Goal: Information Seeking & Learning: Find specific fact

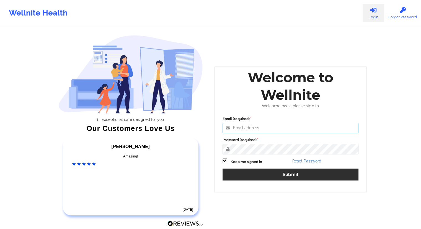
type input "[EMAIL_ADDRESS][DOMAIN_NAME]"
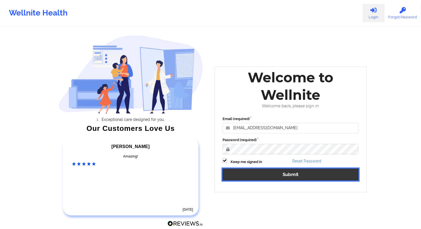
click at [300, 175] on button "Submit" at bounding box center [291, 174] width 136 height 12
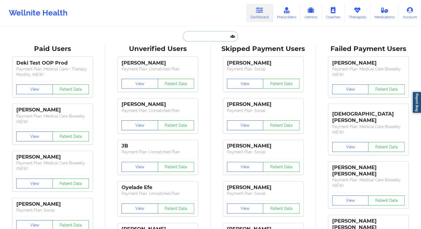
click at [183, 33] on input "text" at bounding box center [210, 36] width 55 height 11
paste input "kwatsonsls@gmail.com"
type input "kwatsonsls@gmail.com"
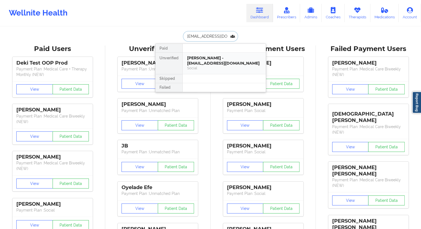
click at [200, 60] on div "Kristen Watson - kwatsonsls@gmail.com" at bounding box center [224, 60] width 74 height 10
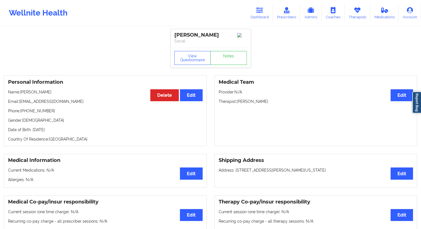
drag, startPoint x: 51, startPoint y: 93, endPoint x: 21, endPoint y: 92, distance: 30.2
click at [21, 92] on p "Name: Kristen Watson" at bounding box center [105, 92] width 195 height 6
copy p "Kristen Watson"
drag, startPoint x: 269, startPoint y: 102, endPoint x: 253, endPoint y: 102, distance: 16.6
click at [253, 102] on p "Therapist: Sharlyn McGary" at bounding box center [316, 102] width 195 height 6
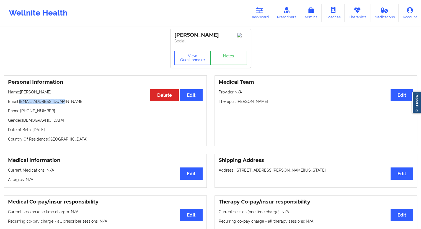
drag, startPoint x: 73, startPoint y: 102, endPoint x: 20, endPoint y: 102, distance: 52.9
click at [20, 102] on p "Email: kwatsonsls@gmail.com" at bounding box center [105, 102] width 195 height 6
copy p "kwatsonsls@gmail.com"
click at [193, 58] on button "View Questionnaire" at bounding box center [193, 58] width 37 height 14
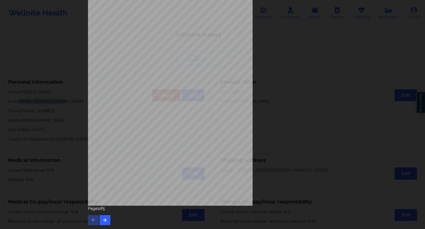
scroll to position [35, 0]
click at [103, 219] on icon "button" at bounding box center [105, 219] width 5 height 3
click at [103, 221] on icon "button" at bounding box center [105, 219] width 5 height 3
click at [105, 218] on icon "button" at bounding box center [105, 219] width 5 height 3
click at [103, 221] on icon "button" at bounding box center [105, 219] width 5 height 3
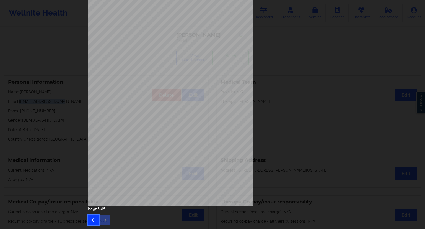
click at [93, 220] on icon "button" at bounding box center [93, 219] width 5 height 3
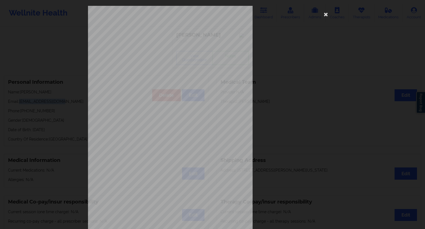
scroll to position [0, 0]
click at [325, 19] on icon at bounding box center [326, 16] width 9 height 9
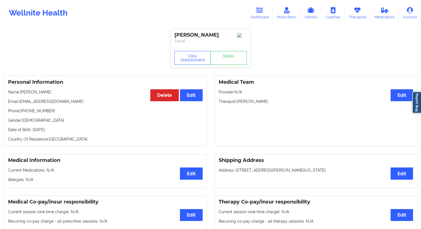
drag, startPoint x: 52, startPoint y: 94, endPoint x: 21, endPoint y: 95, distance: 30.5
click at [21, 95] on p "Name: Kristen Watson" at bounding box center [105, 92] width 195 height 6
copy p "Kristen Watson"
click at [190, 60] on button "View Questionnaire" at bounding box center [193, 58] width 37 height 14
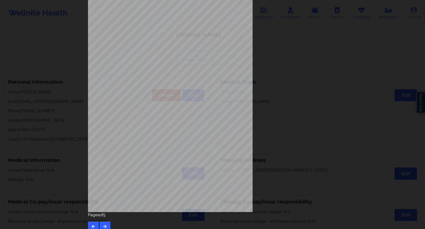
scroll to position [35, 0]
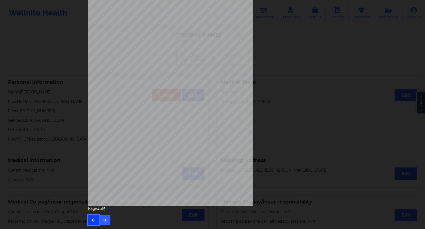
click at [93, 216] on button "button" at bounding box center [93, 220] width 11 height 10
click at [93, 222] on button "button" at bounding box center [93, 220] width 11 height 10
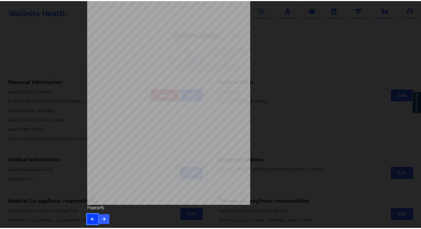
scroll to position [0, 0]
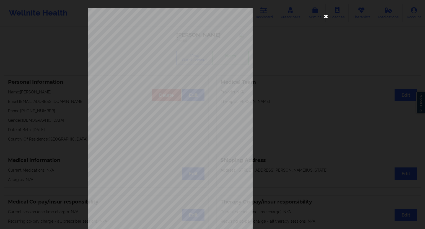
click at [325, 17] on icon at bounding box center [326, 16] width 9 height 9
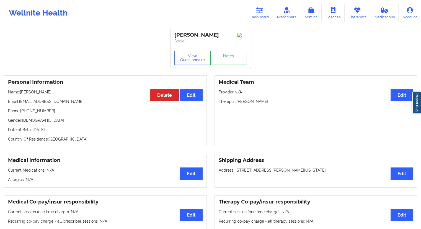
drag, startPoint x: 51, startPoint y: 95, endPoint x: 21, endPoint y: 94, distance: 30.2
click at [21, 94] on p "Name: Kristen Watson" at bounding box center [105, 92] width 195 height 6
copy p "Kristen Watson"
drag, startPoint x: 273, startPoint y: 103, endPoint x: 238, endPoint y: 105, distance: 34.7
click at [238, 104] on p "Therapist: Sharlyn McGary" at bounding box center [316, 102] width 195 height 6
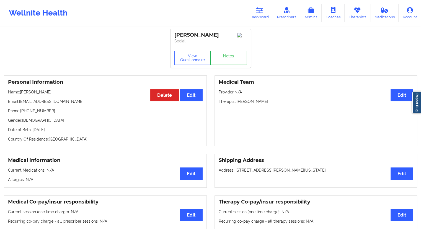
copy p "Sharlyn McGary"
click at [191, 59] on button "View Questionnaire" at bounding box center [193, 58] width 37 height 14
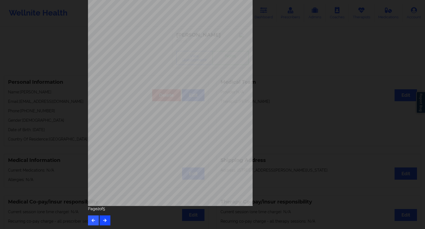
scroll to position [35, 0]
click at [105, 222] on button "button" at bounding box center [105, 220] width 11 height 10
click at [106, 219] on button "button" at bounding box center [105, 220] width 11 height 10
click at [107, 223] on button "button" at bounding box center [105, 220] width 11 height 10
click at [94, 222] on button "button" at bounding box center [93, 220] width 11 height 10
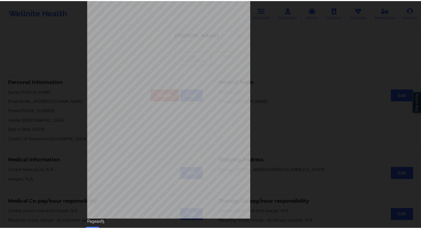
scroll to position [0, 0]
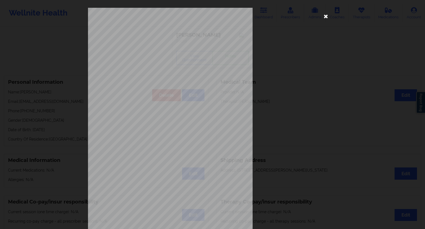
click at [324, 16] on icon at bounding box center [326, 16] width 9 height 9
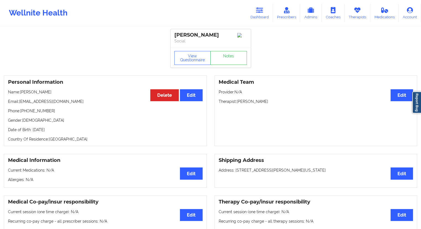
drag, startPoint x: 54, startPoint y: 93, endPoint x: 20, endPoint y: 93, distance: 34.3
click at [20, 93] on p "Name: Kristen Watson" at bounding box center [105, 92] width 195 height 6
copy p "Kristen Watson"
drag, startPoint x: 259, startPoint y: 11, endPoint x: 257, endPoint y: 15, distance: 4.5
click at [259, 11] on icon at bounding box center [259, 10] width 7 height 6
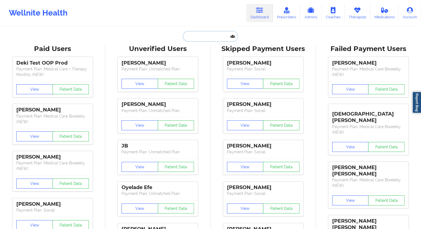
click at [192, 36] on input "text" at bounding box center [210, 36] width 55 height 11
paste input "rymndlp@gmail.com"
type input "rymndlp@gmail.com"
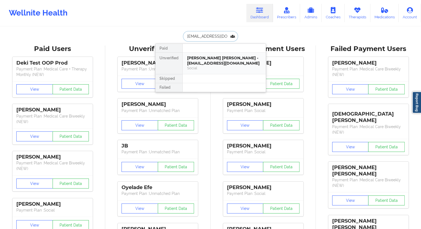
click at [207, 60] on div "Raymond Francisco Lepe - rymndlp@gmail.com" at bounding box center [224, 60] width 74 height 10
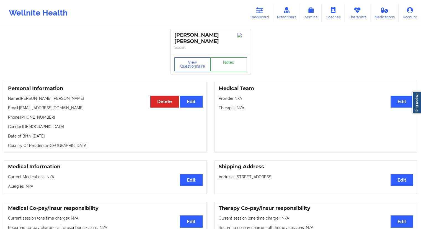
click at [188, 72] on div "View Questionnaire Notes" at bounding box center [211, 64] width 80 height 20
click at [194, 65] on button "View Questionnaire" at bounding box center [193, 64] width 37 height 14
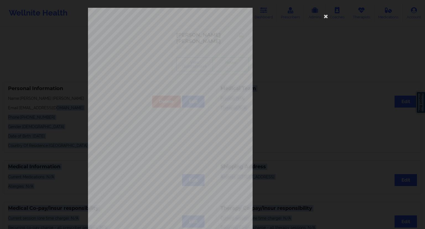
drag, startPoint x: 61, startPoint y: 107, endPoint x: 20, endPoint y: 108, distance: 41.6
click at [20, 108] on body "Wellnite Health Dashboard Prescribers Admins Coaches Therapists Medications Acc…" at bounding box center [212, 114] width 425 height 229
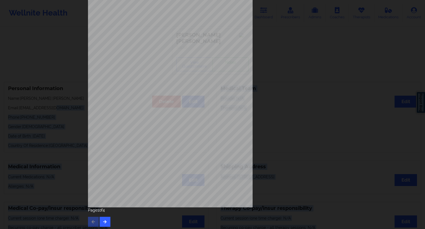
scroll to position [35, 0]
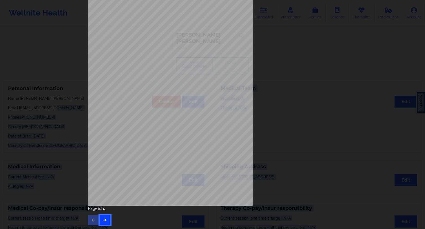
click at [105, 218] on icon "button" at bounding box center [105, 219] width 5 height 3
click at [105, 220] on icon "button" at bounding box center [105, 219] width 5 height 3
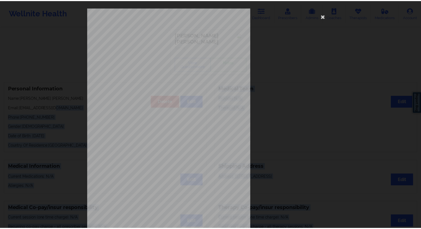
scroll to position [0, 0]
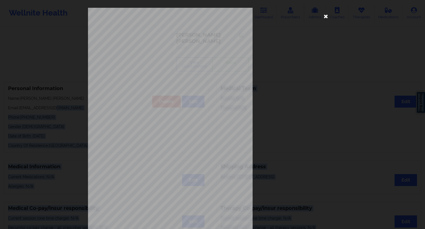
click at [324, 16] on icon at bounding box center [326, 16] width 9 height 9
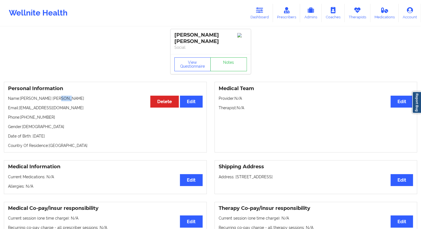
drag, startPoint x: 70, startPoint y: 97, endPoint x: 57, endPoint y: 97, distance: 12.5
click at [57, 97] on p "Name: Raymond Francisco Lepe" at bounding box center [105, 99] width 195 height 6
copy p "Lepe"
click at [47, 113] on div "Personal Information Edit Delete Name: Raymond Francisco Lepe Email: rymndlp@gm…" at bounding box center [105, 117] width 203 height 71
drag, startPoint x: 65, startPoint y: 108, endPoint x: 20, endPoint y: 108, distance: 44.3
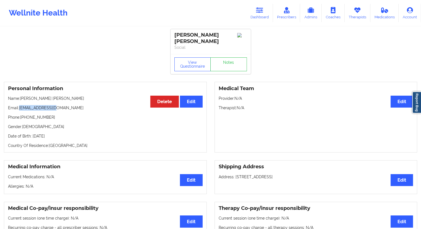
click at [19, 108] on p "Email: rymndlp@gmail.com" at bounding box center [105, 108] width 195 height 6
copy p "rymndlp@gmail.com"
drag, startPoint x: 48, startPoint y: 116, endPoint x: 22, endPoint y: 117, distance: 26.3
click at [22, 117] on p "Phone: +12819171110" at bounding box center [105, 117] width 195 height 6
copy p "+12819171110"
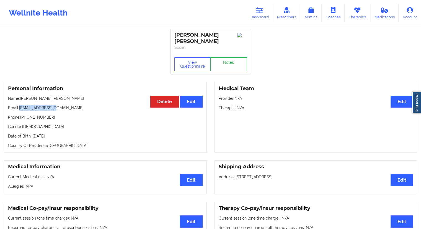
drag, startPoint x: 60, startPoint y: 105, endPoint x: 19, endPoint y: 105, distance: 40.4
click at [19, 105] on p "Email: rymndlp@gmail.com" at bounding box center [105, 108] width 195 height 6
copy p "rymndlp@gmail.com"
drag, startPoint x: 260, startPoint y: 16, endPoint x: 256, endPoint y: 18, distance: 5.2
click at [260, 16] on link "Dashboard" at bounding box center [260, 13] width 27 height 18
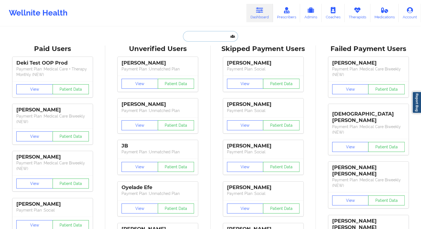
click at [206, 39] on input "text" at bounding box center [210, 36] width 55 height 11
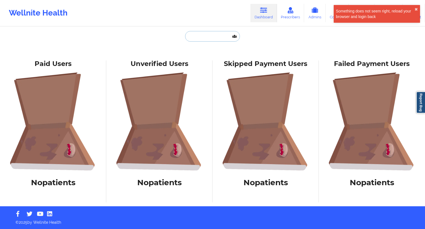
paste input "[EMAIL_ADDRESS][DOMAIN_NAME]"
type input "[EMAIL_ADDRESS][DOMAIN_NAME]"
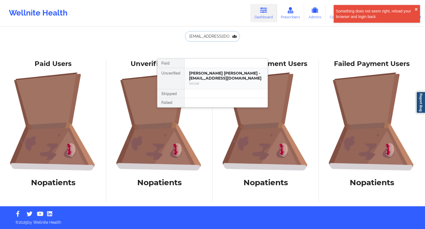
click at [210, 77] on div "Raymond Francisco Lepe - rymndlp@gmail.com" at bounding box center [226, 76] width 74 height 10
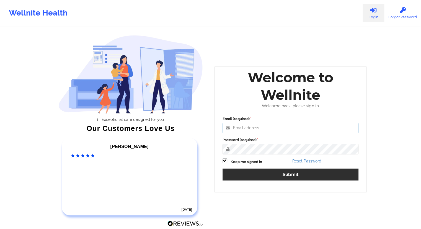
type input "[EMAIL_ADDRESS][DOMAIN_NAME]"
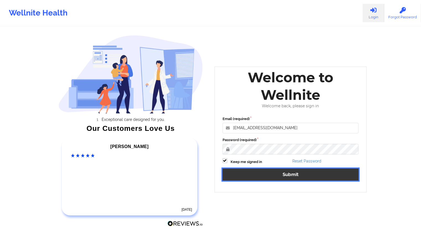
click at [291, 173] on button "Submit" at bounding box center [291, 174] width 136 height 12
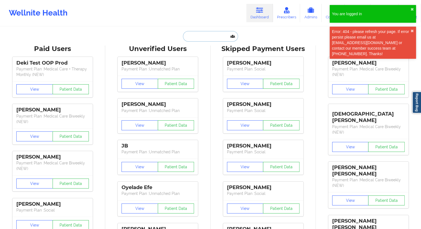
click at [199, 35] on input "text" at bounding box center [210, 36] width 55 height 11
paste input "[PERSON_NAME]"
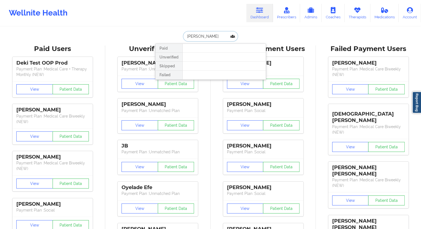
click at [194, 36] on input "[PERSON_NAME]" at bounding box center [210, 36] width 55 height 11
type input "Serotin"
click at [362, 18] on link "Therapists" at bounding box center [358, 13] width 26 height 18
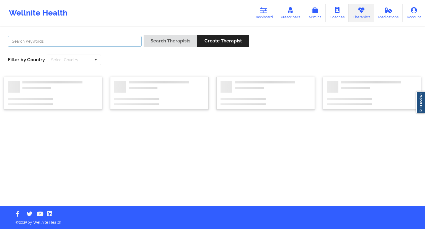
click at [68, 43] on input "text" at bounding box center [75, 41] width 134 height 11
paste input "[PERSON_NAME]"
type input "[PERSON_NAME]"
click at [165, 41] on button "Search Therapists" at bounding box center [171, 41] width 54 height 12
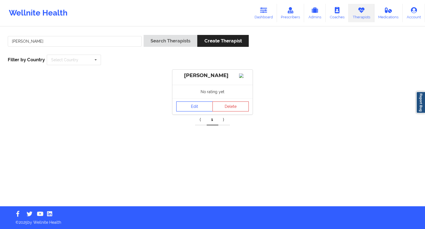
click at [187, 107] on link "Edit" at bounding box center [194, 106] width 37 height 10
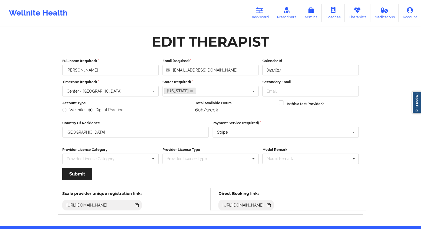
click at [271, 205] on icon at bounding box center [269, 205] width 3 height 3
click at [267, 12] on link "Dashboard" at bounding box center [260, 13] width 27 height 18
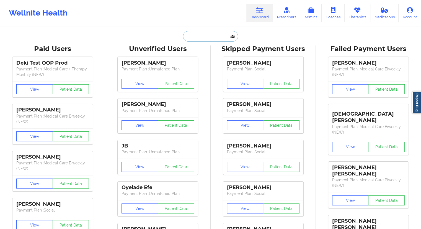
click at [194, 38] on input "text" at bounding box center [210, 36] width 55 height 11
paste input "[EMAIL_ADDRESS][DOMAIN_NAME]"
type input "[EMAIL_ADDRESS][DOMAIN_NAME]"
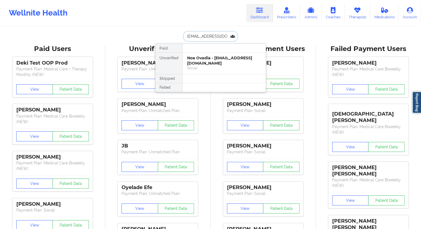
click at [206, 62] on div "Noa Ovadia - [EMAIL_ADDRESS][DOMAIN_NAME]" at bounding box center [224, 60] width 74 height 10
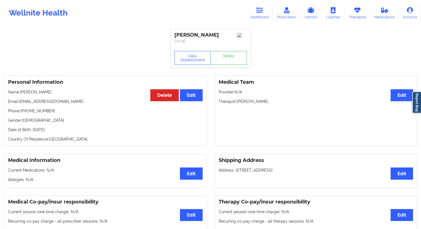
drag, startPoint x: 274, startPoint y: 103, endPoint x: 238, endPoint y: 103, distance: 35.7
click at [238, 103] on p "Therapist: [PERSON_NAME]" at bounding box center [316, 102] width 195 height 6
drag, startPoint x: 65, startPoint y: 101, endPoint x: 19, endPoint y: 101, distance: 46.0
click at [19, 101] on p "Email: [EMAIL_ADDRESS][DOMAIN_NAME]" at bounding box center [105, 102] width 195 height 6
copy p "[EMAIL_ADDRESS][DOMAIN_NAME]"
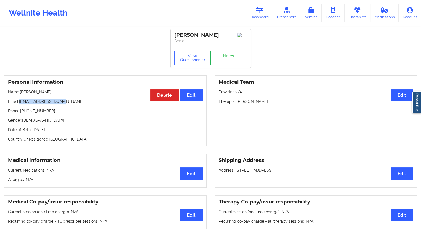
copy p "[EMAIL_ADDRESS][DOMAIN_NAME]"
drag, startPoint x: 47, startPoint y: 91, endPoint x: 29, endPoint y: 93, distance: 18.4
click at [29, 93] on p "Name: [PERSON_NAME]" at bounding box center [105, 92] width 195 height 6
copy p "[PERSON_NAME]"
click at [43, 110] on p "Phone: [PHONE_NUMBER]" at bounding box center [105, 111] width 195 height 6
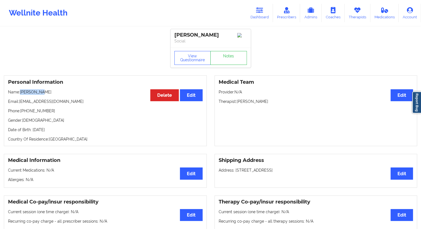
drag, startPoint x: 47, startPoint y: 95, endPoint x: 21, endPoint y: 96, distance: 25.2
click at [21, 95] on p "Name: [PERSON_NAME]" at bounding box center [105, 92] width 195 height 6
copy p "[PERSON_NAME]"
click at [263, 15] on link "Dashboard" at bounding box center [260, 13] width 27 height 18
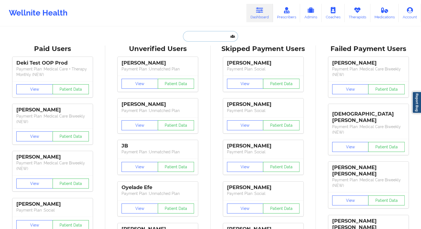
click at [214, 36] on input "text" at bounding box center [210, 36] width 55 height 11
paste input "[EMAIL_ADDRESS][DOMAIN_NAME]"
type input "[EMAIL_ADDRESS][DOMAIN_NAME]"
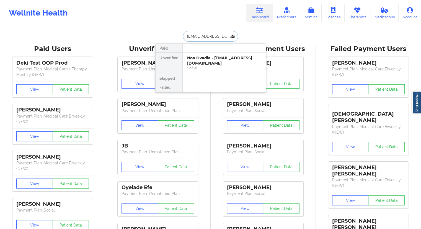
scroll to position [0, 6]
click at [200, 63] on div "[PERSON_NAME] - [EMAIL_ADDRESS][DOMAIN_NAME]" at bounding box center [224, 60] width 74 height 10
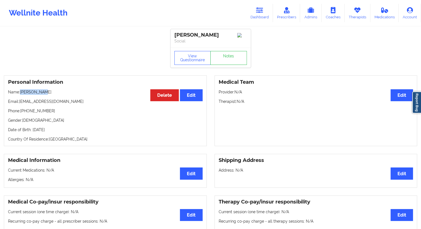
drag, startPoint x: 43, startPoint y: 92, endPoint x: 21, endPoint y: 92, distance: 21.9
click at [21, 92] on p "Name: [PERSON_NAME]" at bounding box center [105, 92] width 195 height 6
copy p "[PERSON_NAME]"
click at [193, 60] on button "View Questionnaire" at bounding box center [193, 58] width 37 height 14
copy p "[PERSON_NAME]"
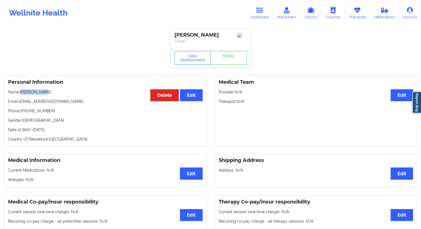
copy p "[PERSON_NAME]"
click at [258, 16] on link "Dashboard" at bounding box center [260, 13] width 27 height 18
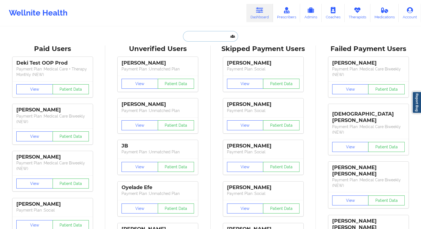
drag, startPoint x: 236, startPoint y: 24, endPoint x: 211, endPoint y: 39, distance: 29.4
click at [215, 35] on input "text" at bounding box center [210, 36] width 55 height 11
paste input "[EMAIL_ADDRESS][DOMAIN_NAME]"
type input "[EMAIL_ADDRESS][DOMAIN_NAME]"
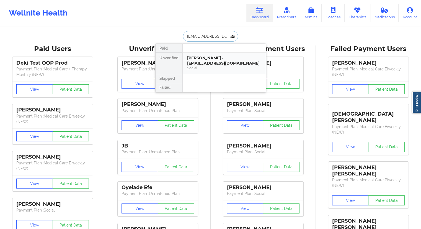
click at [197, 64] on div "[PERSON_NAME] - [EMAIL_ADDRESS][DOMAIN_NAME]" at bounding box center [224, 60] width 74 height 10
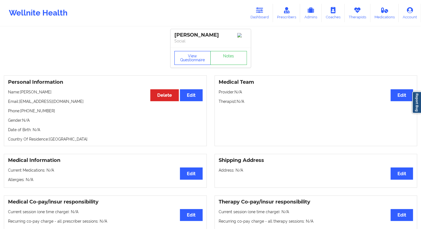
click at [189, 57] on button "View Questionnaire" at bounding box center [193, 58] width 37 height 14
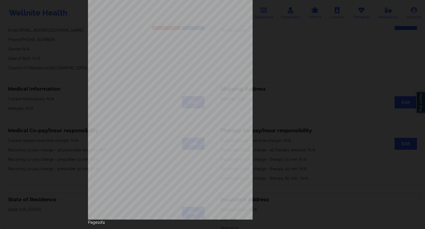
scroll to position [35, 0]
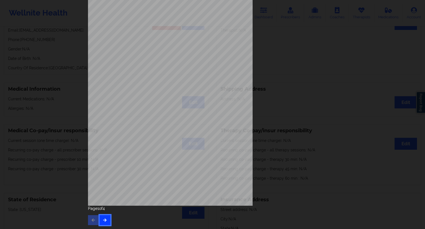
click at [104, 216] on button "button" at bounding box center [105, 220] width 11 height 10
click at [101, 220] on button "button" at bounding box center [105, 220] width 11 height 10
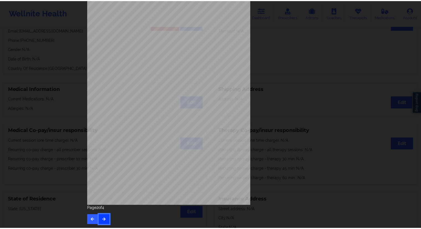
scroll to position [0, 0]
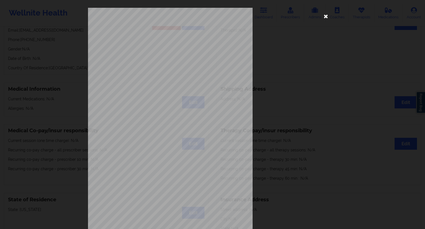
click at [325, 17] on icon at bounding box center [326, 16] width 9 height 9
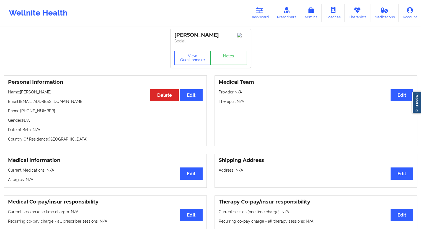
drag, startPoint x: 54, startPoint y: 93, endPoint x: 17, endPoint y: 93, distance: 37.1
click at [17, 93] on p "Name: [PERSON_NAME]" at bounding box center [105, 92] width 195 height 6
click at [44, 104] on p "Email: [EMAIL_ADDRESS][DOMAIN_NAME]" at bounding box center [105, 102] width 195 height 6
drag, startPoint x: 50, startPoint y: 112, endPoint x: 22, endPoint y: 114, distance: 28.9
click at [22, 114] on p "Phone: [PHONE_NUMBER]" at bounding box center [105, 111] width 195 height 6
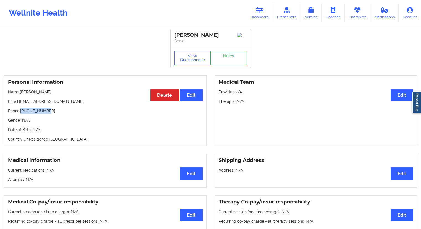
copy p "[PHONE_NUMBER]"
drag, startPoint x: 57, startPoint y: 93, endPoint x: 20, endPoint y: 94, distance: 37.1
click at [20, 94] on p "Name: [PERSON_NAME]" at bounding box center [105, 92] width 195 height 6
copy p "[PERSON_NAME]"
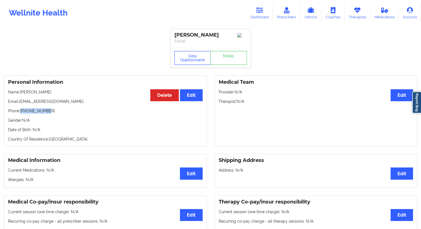
click at [189, 59] on button "View Questionnaire" at bounding box center [193, 58] width 37 height 14
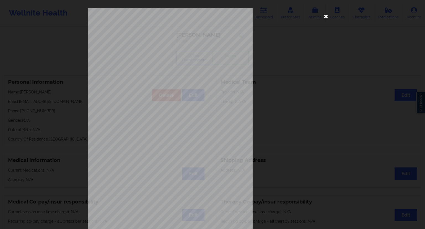
click at [323, 15] on icon at bounding box center [326, 16] width 9 height 9
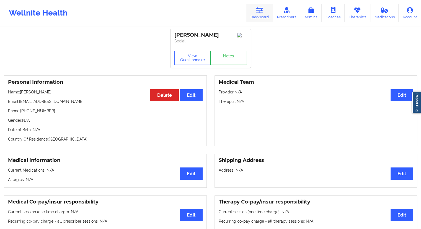
click at [261, 14] on link "Dashboard" at bounding box center [260, 13] width 27 height 18
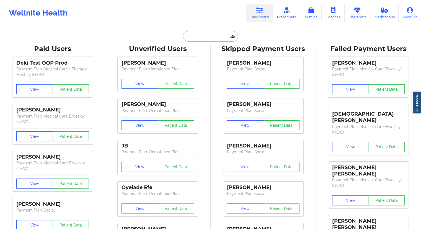
click at [207, 38] on input "text" at bounding box center [210, 36] width 55 height 11
paste input "[EMAIL_ADDRESS][DOMAIN_NAME]"
type input "[EMAIL_ADDRESS][DOMAIN_NAME]"
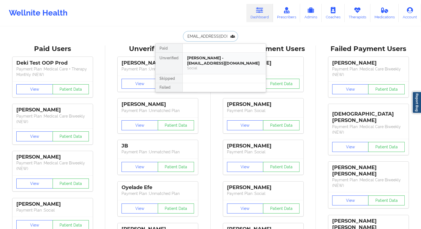
click at [201, 60] on div "[PERSON_NAME] - [EMAIL_ADDRESS][DOMAIN_NAME]" at bounding box center [224, 60] width 74 height 10
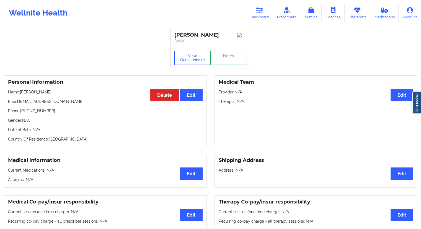
click at [189, 65] on button "View Questionnaire" at bounding box center [193, 58] width 37 height 14
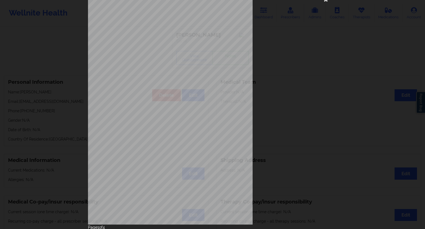
scroll to position [35, 0]
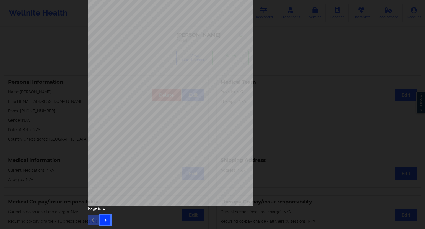
click at [106, 222] on button "button" at bounding box center [105, 220] width 11 height 10
click at [107, 218] on button "button" at bounding box center [105, 220] width 11 height 10
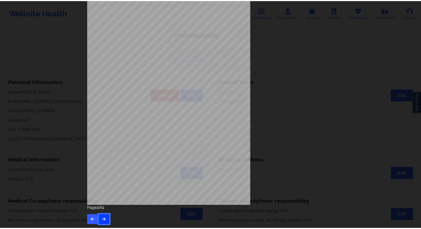
scroll to position [0, 0]
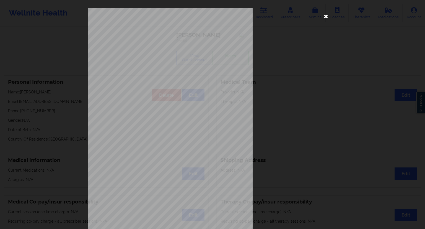
click at [326, 19] on icon at bounding box center [326, 16] width 9 height 9
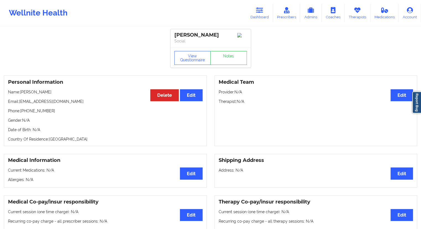
drag, startPoint x: 54, startPoint y: 90, endPoint x: 21, endPoint y: 90, distance: 32.4
click at [21, 90] on div "Personal Information Edit Delete Name: [PERSON_NAME] Email: [EMAIL_ADDRESS][DOM…" at bounding box center [105, 110] width 203 height 71
click at [40, 115] on div "Personal Information Edit Delete Name: [PERSON_NAME] Email: [EMAIL_ADDRESS][DOM…" at bounding box center [105, 110] width 203 height 71
drag, startPoint x: 59, startPoint y: 109, endPoint x: 43, endPoint y: 111, distance: 15.4
click at [57, 109] on div "Personal Information Edit Delete Name: [PERSON_NAME] Email: [EMAIL_ADDRESS][DOM…" at bounding box center [105, 110] width 203 height 71
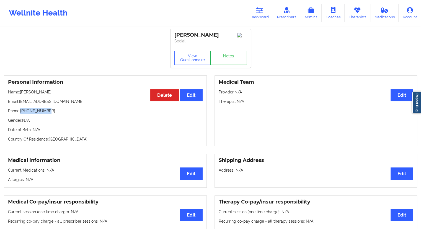
drag, startPoint x: 58, startPoint y: 111, endPoint x: 21, endPoint y: 109, distance: 36.3
click at [21, 109] on div "Personal Information Edit Delete Name: [PERSON_NAME] Email: [EMAIL_ADDRESS][DOM…" at bounding box center [105, 110] width 203 height 71
drag, startPoint x: 55, startPoint y: 92, endPoint x: 22, endPoint y: 92, distance: 33.8
click at [22, 92] on p "Name: [PERSON_NAME]" at bounding box center [105, 92] width 195 height 6
click at [264, 16] on link "Dashboard" at bounding box center [260, 13] width 27 height 18
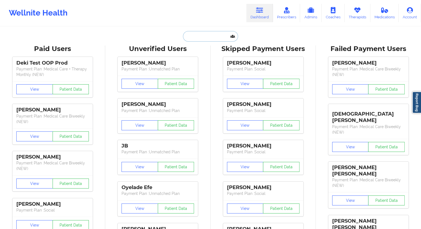
click at [216, 31] on input "text" at bounding box center [210, 36] width 55 height 11
paste input "[EMAIL_ADDRESS][DOMAIN_NAME]"
type input "[EMAIL_ADDRESS][DOMAIN_NAME]"
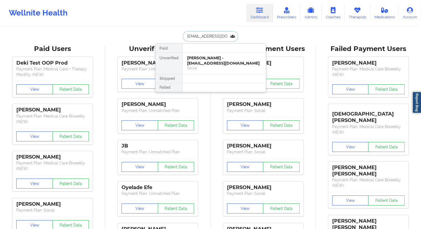
scroll to position [0, 3]
click at [206, 60] on div "[PERSON_NAME] - [EMAIL_ADDRESS][DOMAIN_NAME]" at bounding box center [224, 60] width 74 height 10
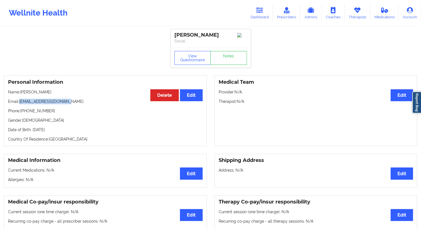
drag, startPoint x: 78, startPoint y: 99, endPoint x: 19, endPoint y: 101, distance: 58.8
click at [19, 101] on div "Personal Information Edit Delete Name: [PERSON_NAME] Email: [EMAIL_ADDRESS][DOM…" at bounding box center [105, 110] width 203 height 71
click at [194, 60] on button "View Questionnaire" at bounding box center [193, 58] width 37 height 14
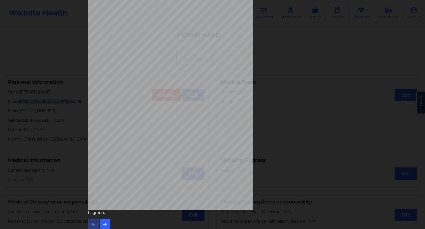
scroll to position [35, 0]
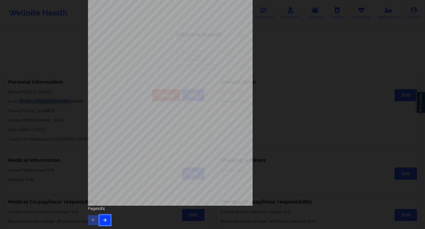
click at [106, 218] on button "button" at bounding box center [105, 220] width 11 height 10
click at [104, 219] on icon "button" at bounding box center [105, 219] width 5 height 3
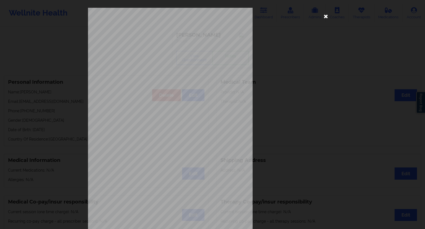
click at [324, 16] on icon at bounding box center [326, 16] width 9 height 9
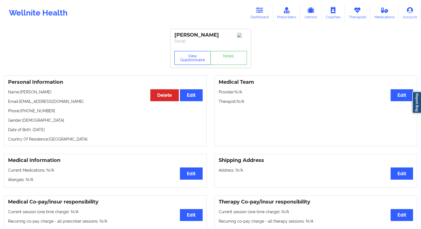
click at [191, 59] on button "View Questionnaire" at bounding box center [193, 58] width 37 height 14
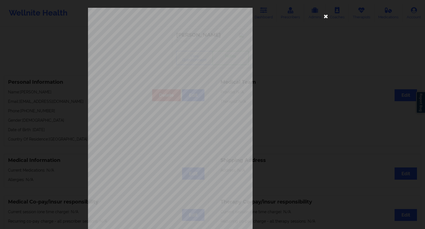
click at [325, 16] on icon at bounding box center [326, 16] width 9 height 9
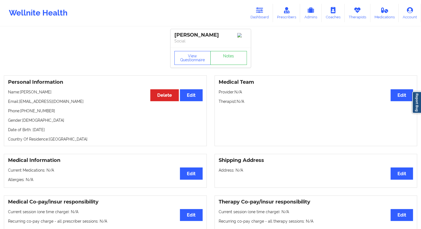
drag, startPoint x: 52, startPoint y: 93, endPoint x: 22, endPoint y: 89, distance: 30.4
click at [22, 89] on div "Personal Information Edit Delete Name: [PERSON_NAME] Email: [EMAIL_ADDRESS][DOM…" at bounding box center [105, 110] width 203 height 71
click at [191, 58] on button "View Questionnaire" at bounding box center [193, 58] width 37 height 14
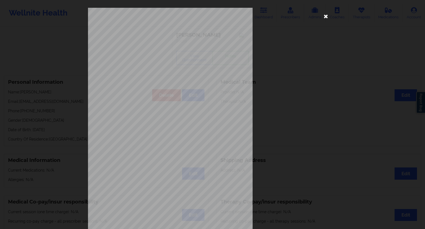
click at [323, 15] on icon at bounding box center [326, 16] width 9 height 9
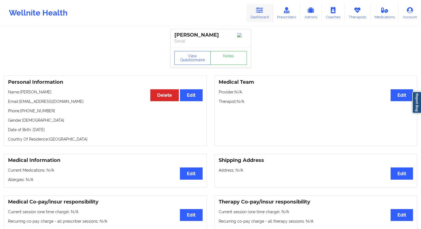
click at [261, 13] on link "Dashboard" at bounding box center [260, 13] width 27 height 18
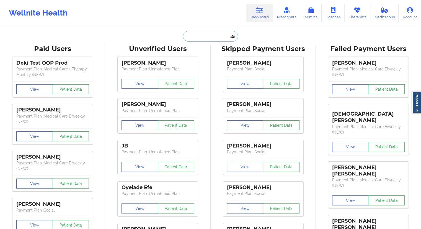
click at [204, 38] on input "text" at bounding box center [210, 36] width 55 height 11
paste input "[EMAIL_ADDRESS][DOMAIN_NAME]"
type input "[EMAIL_ADDRESS][DOMAIN_NAME]"
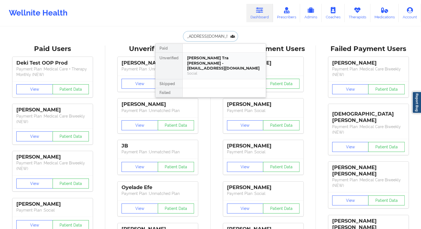
click at [209, 61] on div "[PERSON_NAME] Tra [PERSON_NAME] - [EMAIL_ADDRESS][DOMAIN_NAME]" at bounding box center [224, 63] width 74 height 16
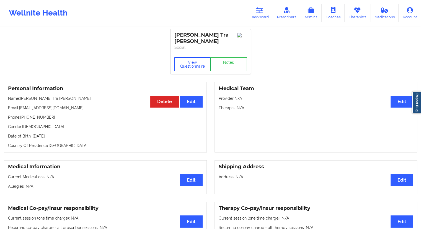
click at [191, 60] on button "View Questionnaire" at bounding box center [193, 64] width 37 height 14
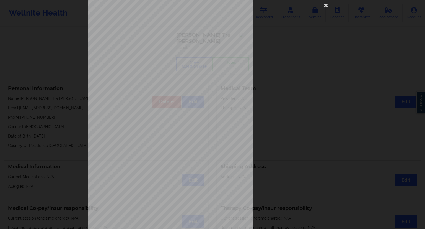
scroll to position [35, 0]
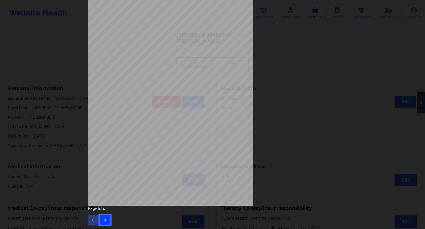
click at [107, 218] on button "button" at bounding box center [105, 220] width 11 height 10
click at [105, 222] on button "button" at bounding box center [105, 220] width 11 height 10
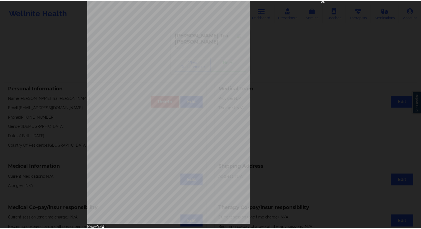
scroll to position [0, 0]
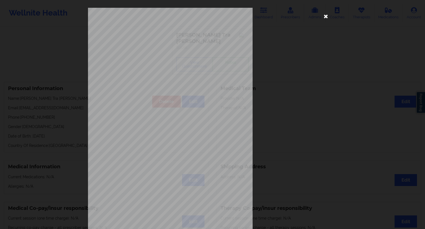
click at [324, 16] on icon at bounding box center [326, 16] width 9 height 9
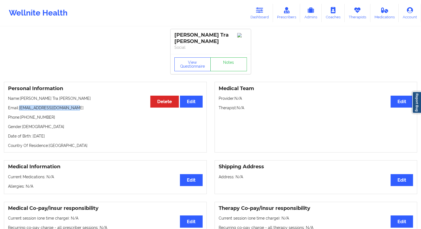
drag, startPoint x: 80, startPoint y: 101, endPoint x: 19, endPoint y: 102, distance: 60.4
click at [19, 105] on p "Email: [EMAIL_ADDRESS][DOMAIN_NAME]" at bounding box center [105, 108] width 195 height 6
drag, startPoint x: 63, startPoint y: 93, endPoint x: 21, endPoint y: 90, distance: 41.9
click at [21, 90] on div "Personal Information Edit Delete Name: [PERSON_NAME] [PERSON_NAME] Email: [EMAI…" at bounding box center [105, 117] width 203 height 71
drag, startPoint x: 64, startPoint y: 111, endPoint x: 23, endPoint y: 114, distance: 41.2
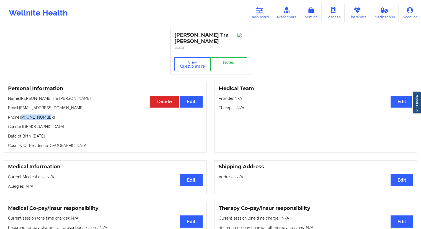
click at [23, 114] on p "Phone: [PHONE_NUMBER]" at bounding box center [105, 117] width 195 height 6
click at [51, 124] on p "Gender: [DEMOGRAPHIC_DATA]" at bounding box center [105, 127] width 195 height 6
drag, startPoint x: 50, startPoint y: 112, endPoint x: 21, endPoint y: 112, distance: 28.5
click at [21, 114] on p "Phone: [PHONE_NUMBER]" at bounding box center [105, 117] width 195 height 6
drag, startPoint x: 63, startPoint y: 92, endPoint x: 21, endPoint y: 92, distance: 42.4
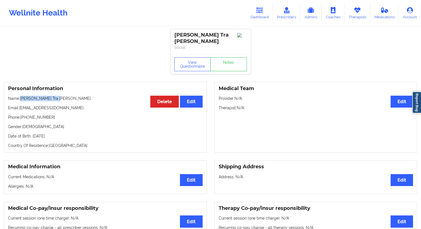
click at [21, 96] on p "Name: [PERSON_NAME] Tra [PERSON_NAME]" at bounding box center [105, 99] width 195 height 6
click at [193, 57] on button "View Questionnaire" at bounding box center [193, 64] width 37 height 14
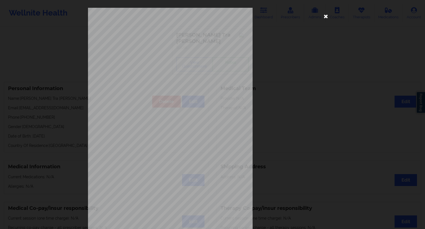
click at [325, 16] on icon at bounding box center [326, 16] width 9 height 9
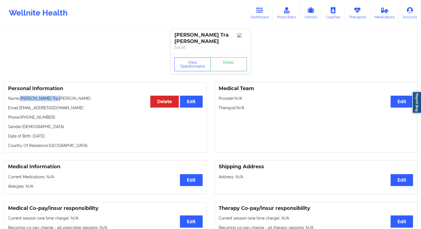
drag, startPoint x: 65, startPoint y: 93, endPoint x: 21, endPoint y: 94, distance: 43.8
click at [21, 96] on p "Name: [PERSON_NAME] Tra [PERSON_NAME]" at bounding box center [105, 99] width 195 height 6
drag, startPoint x: 251, startPoint y: 12, endPoint x: 247, endPoint y: 18, distance: 7.3
click at [251, 12] on link "Dashboard" at bounding box center [260, 13] width 27 height 18
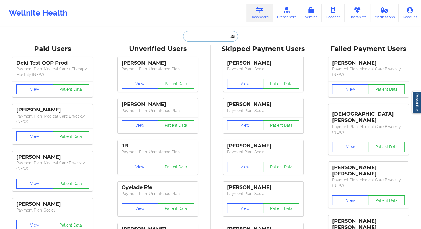
click at [220, 34] on input "text" at bounding box center [210, 36] width 55 height 11
paste input "[EMAIL_ADDRESS][DOMAIN_NAME]"
type input "[EMAIL_ADDRESS][DOMAIN_NAME]"
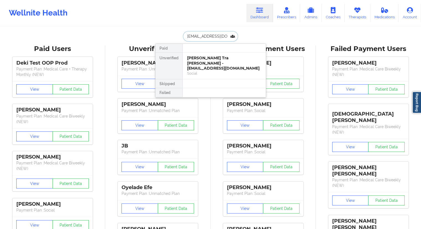
scroll to position [0, 6]
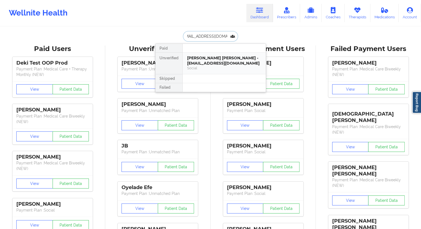
click at [205, 61] on div "[PERSON_NAME] [PERSON_NAME] - [EMAIL_ADDRESS][DOMAIN_NAME]" at bounding box center [224, 60] width 74 height 10
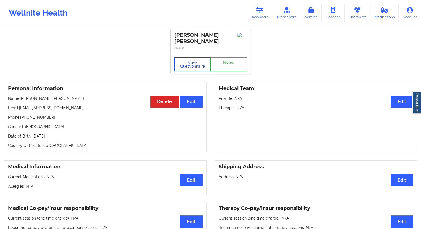
click at [187, 62] on button "View Questionnaire" at bounding box center [193, 64] width 37 height 14
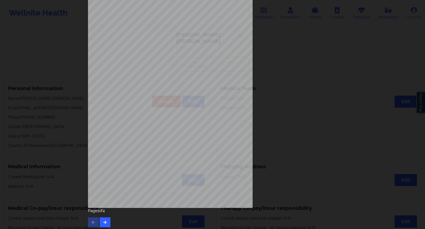
scroll to position [35, 0]
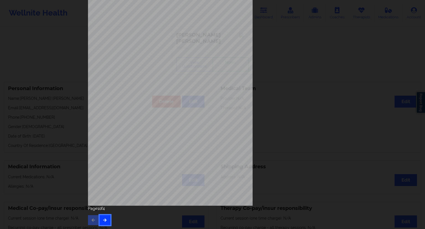
click at [108, 216] on button "button" at bounding box center [105, 220] width 11 height 10
click at [106, 222] on button "button" at bounding box center [105, 220] width 11 height 10
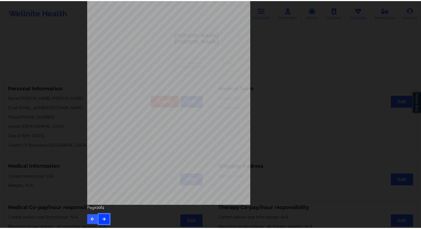
scroll to position [0, 0]
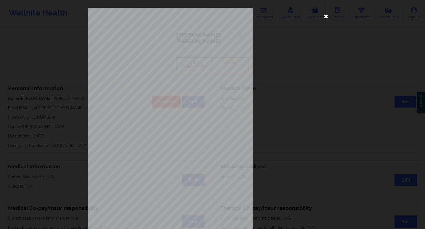
click at [324, 17] on icon at bounding box center [326, 16] width 9 height 9
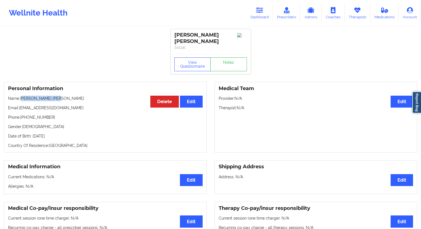
drag, startPoint x: 65, startPoint y: 93, endPoint x: 22, endPoint y: 95, distance: 43.0
click at [22, 96] on p "Name: [PERSON_NAME] [PERSON_NAME]" at bounding box center [105, 99] width 195 height 6
drag, startPoint x: 51, startPoint y: 114, endPoint x: 49, endPoint y: 112, distance: 2.9
click at [51, 114] on p "Phone: [PHONE_NUMBER]" at bounding box center [105, 117] width 195 height 6
drag, startPoint x: 31, startPoint y: 111, endPoint x: 21, endPoint y: 112, distance: 9.8
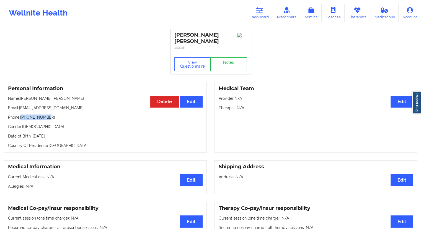
click at [21, 114] on p "Phone: [PHONE_NUMBER]" at bounding box center [105, 117] width 195 height 6
drag, startPoint x: 65, startPoint y: 90, endPoint x: 21, endPoint y: 96, distance: 43.8
click at [21, 96] on div "Personal Information Edit Delete Name: [PERSON_NAME] [PERSON_NAME] Email: [EMAI…" at bounding box center [105, 117] width 203 height 71
drag, startPoint x: 76, startPoint y: 101, endPoint x: 19, endPoint y: 102, distance: 57.9
click at [18, 105] on p "Email: [EMAIL_ADDRESS][DOMAIN_NAME]" at bounding box center [105, 108] width 195 height 6
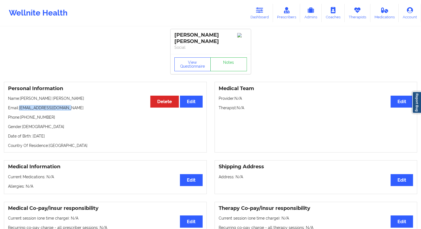
click at [27, 105] on p "Email: [EMAIL_ADDRESS][DOMAIN_NAME]" at bounding box center [105, 108] width 195 height 6
click at [78, 105] on p "Email: [EMAIL_ADDRESS][DOMAIN_NAME]" at bounding box center [105, 108] width 195 height 6
drag, startPoint x: 61, startPoint y: 102, endPoint x: 19, endPoint y: 101, distance: 41.8
click at [19, 105] on p "Email: [EMAIL_ADDRESS][DOMAIN_NAME]" at bounding box center [105, 108] width 195 height 6
drag, startPoint x: 65, startPoint y: 91, endPoint x: 21, endPoint y: 93, distance: 44.1
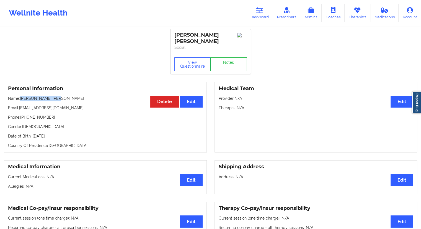
click at [21, 96] on p "Name: [PERSON_NAME] [PERSON_NAME]" at bounding box center [105, 99] width 195 height 6
click at [268, 20] on link "Dashboard" at bounding box center [260, 13] width 27 height 18
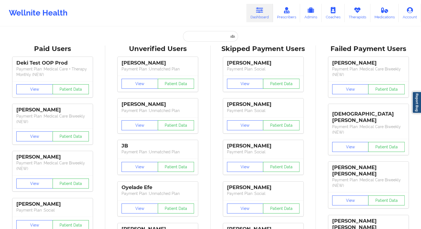
drag, startPoint x: 215, startPoint y: 28, endPoint x: 209, endPoint y: 38, distance: 11.1
click at [209, 38] on input "text" at bounding box center [210, 36] width 55 height 11
paste input "[EMAIL_ADDRESS][PERSON_NAME][DOMAIN_NAME]"
type input "[EMAIL_ADDRESS][PERSON_NAME][DOMAIN_NAME]"
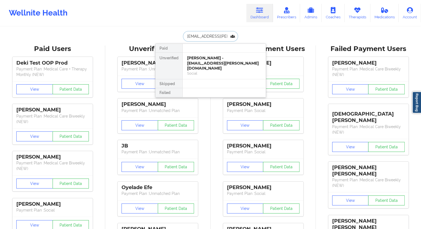
click at [212, 71] on div "Social" at bounding box center [224, 73] width 74 height 5
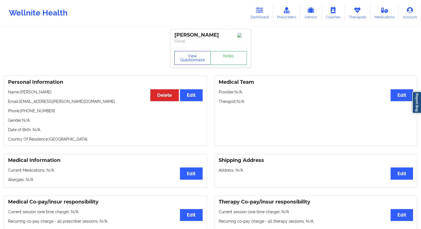
click at [188, 65] on button "View Questionnaire" at bounding box center [193, 58] width 37 height 14
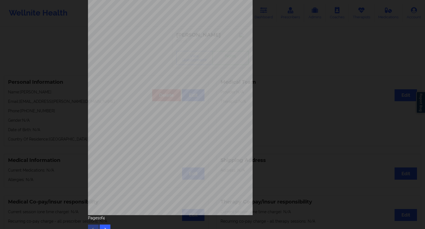
scroll to position [35, 0]
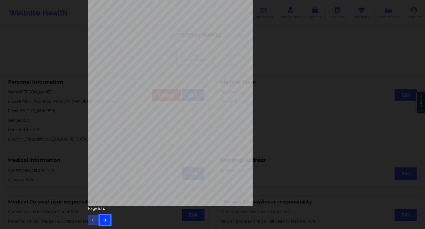
click at [108, 220] on button "button" at bounding box center [105, 220] width 11 height 10
click at [109, 218] on button "button" at bounding box center [105, 220] width 11 height 10
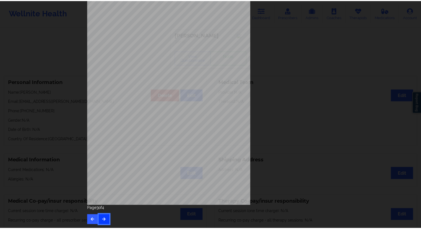
scroll to position [0, 0]
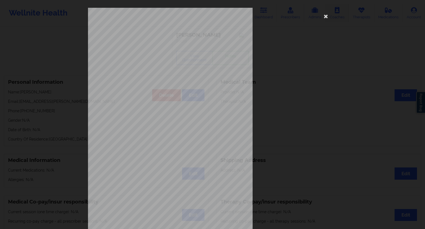
click at [326, 16] on icon at bounding box center [326, 16] width 9 height 9
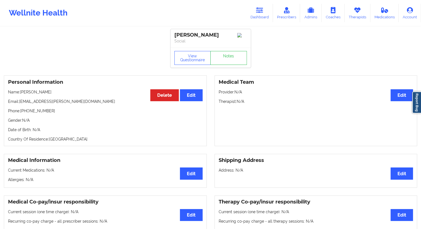
click at [73, 103] on p "Email: [EMAIL_ADDRESS][PERSON_NAME][DOMAIN_NAME]" at bounding box center [105, 102] width 195 height 6
drag, startPoint x: 59, startPoint y: 111, endPoint x: 21, endPoint y: 112, distance: 38.0
click at [21, 112] on p "Phone: [PHONE_NUMBER]" at bounding box center [105, 111] width 195 height 6
click at [41, 110] on p "Phone: [PHONE_NUMBER]" at bounding box center [105, 111] width 195 height 6
drag, startPoint x: 45, startPoint y: 111, endPoint x: 22, endPoint y: 114, distance: 22.9
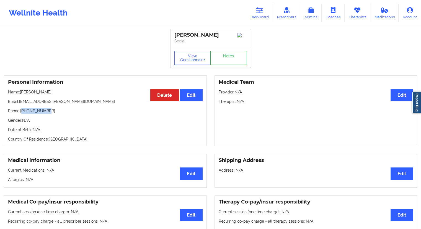
click at [22, 114] on p "Phone: [PHONE_NUMBER]" at bounding box center [105, 111] width 195 height 6
click at [27, 115] on div "Personal Information Edit Delete Name: [PERSON_NAME] Email: [EMAIL_ADDRESS][PER…" at bounding box center [105, 110] width 203 height 71
drag, startPoint x: 50, startPoint y: 113, endPoint x: 22, endPoint y: 112, distance: 28.3
click at [22, 112] on p "Phone: [PHONE_NUMBER]" at bounding box center [105, 111] width 195 height 6
click at [268, 12] on link "Dashboard" at bounding box center [260, 13] width 27 height 18
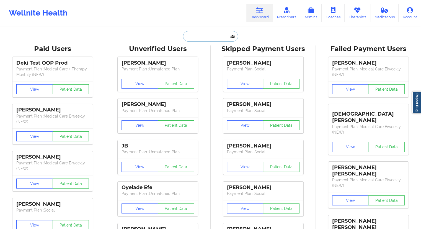
click at [210, 33] on input "text" at bounding box center [210, 36] width 55 height 11
paste input "[PERSON_NAME]"
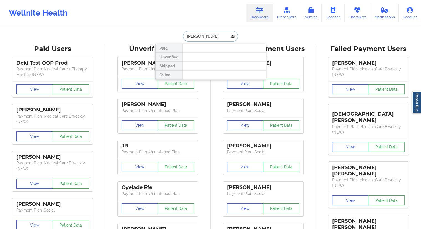
click at [202, 37] on input "[PERSON_NAME]" at bounding box center [210, 36] width 55 height 11
click at [186, 37] on input "[PERSON_NAME]" at bounding box center [210, 36] width 55 height 11
click at [220, 35] on input "[PERSON_NAME]" at bounding box center [210, 36] width 55 height 11
drag, startPoint x: 233, startPoint y: 37, endPoint x: 177, endPoint y: 37, distance: 55.4
click at [178, 37] on div "[PERSON_NAME] Paid Unverified Skipped Failed" at bounding box center [210, 36] width 111 height 11
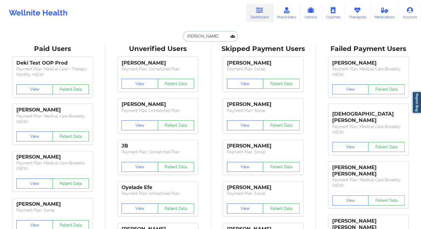
paste input "[EMAIL_ADDRESS][DOMAIN_NAME]"
type input "[EMAIL_ADDRESS][DOMAIN_NAME]"
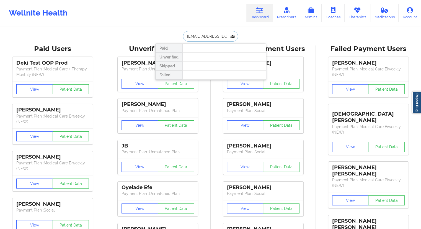
scroll to position [0, 5]
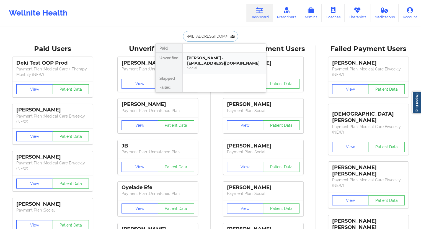
click at [195, 65] on div "[PERSON_NAME] - [EMAIL_ADDRESS][DOMAIN_NAME]" at bounding box center [224, 60] width 74 height 10
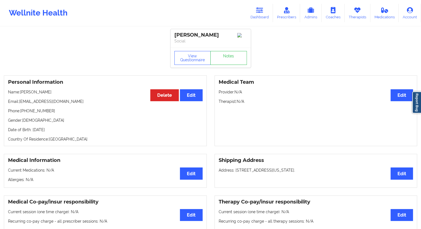
drag, startPoint x: 61, startPoint y: 91, endPoint x: 21, endPoint y: 91, distance: 40.2
click at [21, 91] on p "Name: [PERSON_NAME]" at bounding box center [105, 92] width 195 height 6
click at [250, 9] on link "Dashboard" at bounding box center [260, 13] width 27 height 18
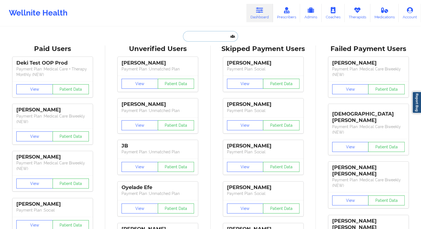
click at [207, 39] on input "text" at bounding box center [210, 36] width 55 height 11
paste input "[PERSON_NAME]"
type input "[PERSON_NAME]"
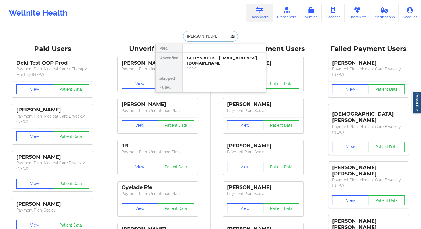
click at [204, 59] on div "GELLYN ATTIS - [EMAIL_ADDRESS][DOMAIN_NAME]" at bounding box center [224, 60] width 74 height 10
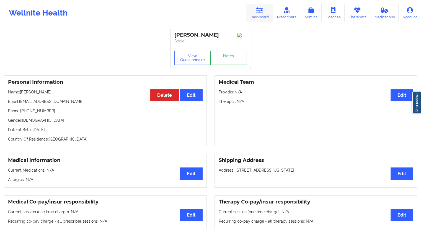
click at [260, 16] on link "Dashboard" at bounding box center [260, 13] width 27 height 18
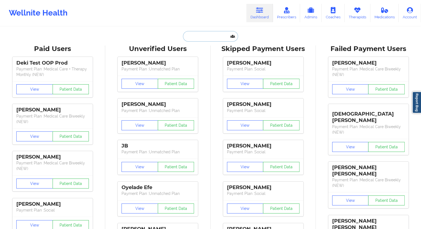
click at [216, 35] on input "text" at bounding box center [210, 36] width 55 height 11
paste input "[EMAIL_ADDRESS][DOMAIN_NAME]"
type input "[EMAIL_ADDRESS][DOMAIN_NAME]"
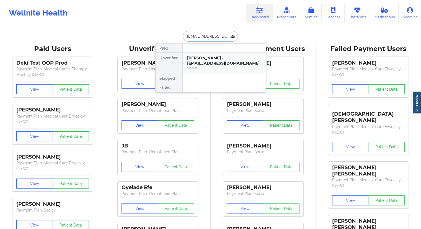
click at [206, 63] on div "[PERSON_NAME] - [EMAIL_ADDRESS][DOMAIN_NAME]" at bounding box center [224, 60] width 74 height 10
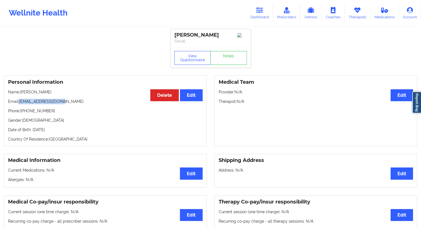
drag, startPoint x: 42, startPoint y: 100, endPoint x: 18, endPoint y: 100, distance: 23.8
click at [18, 100] on div "Personal Information Edit Delete Name: [PERSON_NAME] Email: [EMAIL_ADDRESS][DOM…" at bounding box center [105, 110] width 203 height 71
click at [34, 110] on p "Phone: [PHONE_NUMBER]" at bounding box center [105, 111] width 195 height 6
drag, startPoint x: 37, startPoint y: 103, endPoint x: 20, endPoint y: 103, distance: 16.9
click at [20, 103] on p "Email: [EMAIL_ADDRESS][DOMAIN_NAME]" at bounding box center [105, 102] width 195 height 6
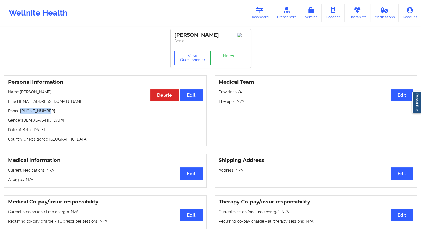
drag, startPoint x: 49, startPoint y: 110, endPoint x: 20, endPoint y: 111, distance: 28.6
click at [20, 111] on p "Phone: [PHONE_NUMBER]" at bounding box center [105, 111] width 195 height 6
click at [47, 129] on p "Date of Birth: [DEMOGRAPHIC_DATA]" at bounding box center [105, 130] width 195 height 6
drag, startPoint x: 41, startPoint y: 111, endPoint x: 21, endPoint y: 110, distance: 19.7
click at [21, 110] on p "Phone: [PHONE_NUMBER]" at bounding box center [105, 111] width 195 height 6
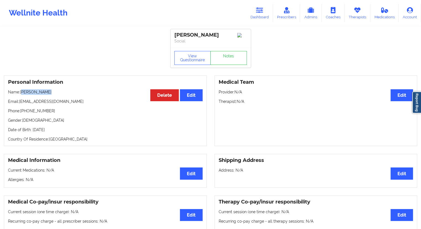
drag, startPoint x: 53, startPoint y: 91, endPoint x: 22, endPoint y: 93, distance: 30.8
click at [22, 93] on p "Name: [PERSON_NAME]" at bounding box center [105, 92] width 195 height 6
click at [25, 95] on p "Name: [PERSON_NAME]" at bounding box center [105, 92] width 195 height 6
drag, startPoint x: 46, startPoint y: 92, endPoint x: 20, endPoint y: 93, distance: 25.8
click at [20, 93] on p "Name: [PERSON_NAME]" at bounding box center [105, 92] width 195 height 6
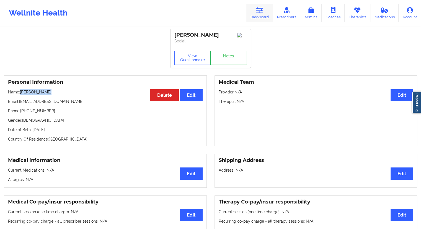
drag, startPoint x: 263, startPoint y: 10, endPoint x: 252, endPoint y: 14, distance: 12.4
click at [263, 10] on icon at bounding box center [259, 10] width 7 height 6
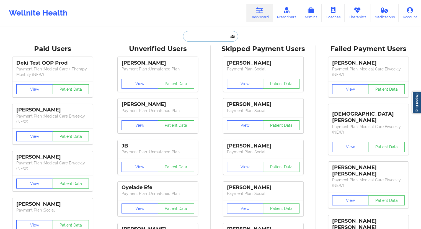
drag, startPoint x: 216, startPoint y: 31, endPoint x: 214, endPoint y: 37, distance: 6.5
click at [216, 32] on input "text" at bounding box center [210, 36] width 55 height 11
paste input "[PERSON_NAME]"
type input "[PERSON_NAME]"
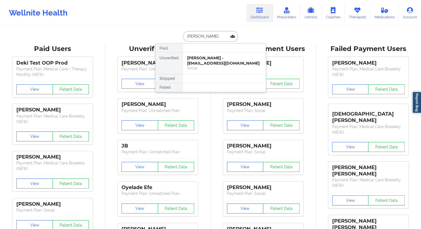
click at [194, 61] on div "[PERSON_NAME] - [EMAIL_ADDRESS][DOMAIN_NAME]" at bounding box center [224, 60] width 74 height 10
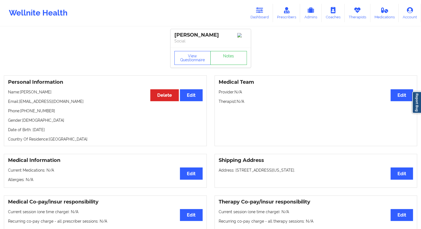
click at [184, 67] on div "View Questionnaire Notes" at bounding box center [211, 58] width 80 height 20
click at [189, 60] on button "View Questionnaire" at bounding box center [193, 58] width 37 height 14
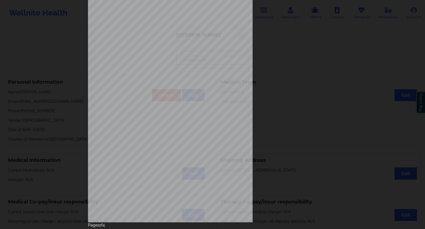
scroll to position [35, 0]
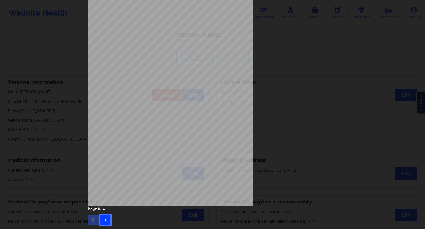
click at [104, 219] on icon "button" at bounding box center [105, 219] width 5 height 3
click at [106, 223] on button "button" at bounding box center [105, 220] width 11 height 10
click at [106, 221] on icon "button" at bounding box center [105, 219] width 5 height 3
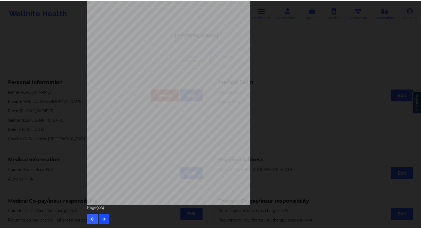
scroll to position [0, 0]
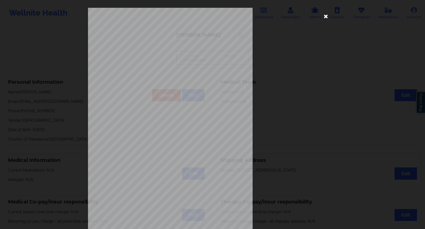
click at [327, 15] on icon at bounding box center [326, 16] width 9 height 9
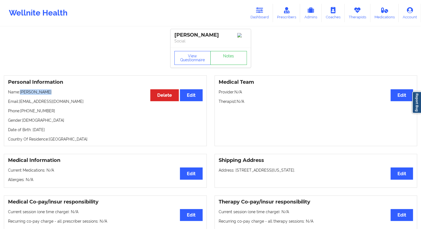
drag, startPoint x: 43, startPoint y: 93, endPoint x: 20, endPoint y: 94, distance: 22.8
click at [20, 94] on p "Name: [PERSON_NAME]" at bounding box center [105, 92] width 195 height 6
drag, startPoint x: 67, startPoint y: 101, endPoint x: 20, endPoint y: 104, distance: 46.3
click at [20, 104] on p "Email: [EMAIL_ADDRESS][DOMAIN_NAME]" at bounding box center [105, 102] width 195 height 6
click at [24, 112] on p "Phone: [PHONE_NUMBER]" at bounding box center [105, 111] width 195 height 6
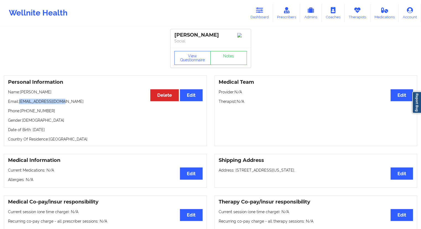
drag, startPoint x: 51, startPoint y: 102, endPoint x: 20, endPoint y: 104, distance: 31.1
click at [20, 104] on p "Email: [EMAIL_ADDRESS][DOMAIN_NAME]" at bounding box center [105, 102] width 195 height 6
click at [193, 62] on button "View Questionnaire" at bounding box center [193, 58] width 37 height 14
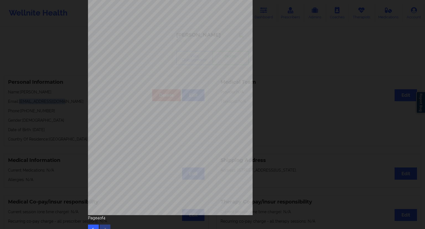
scroll to position [35, 0]
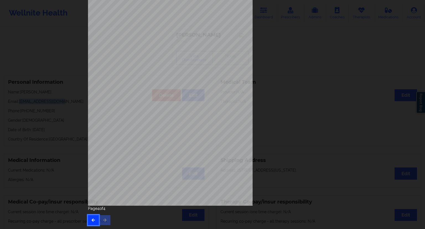
click at [92, 223] on button "button" at bounding box center [93, 220] width 11 height 10
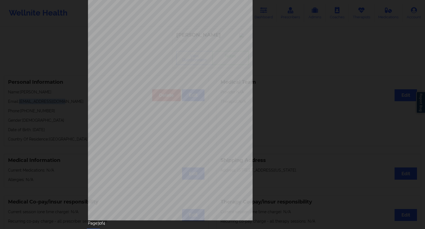
scroll to position [0, 0]
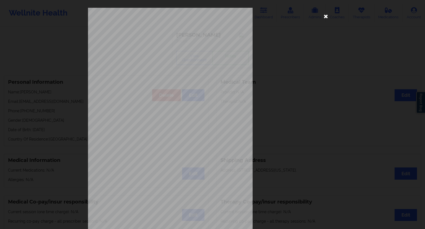
click at [325, 18] on icon at bounding box center [326, 16] width 9 height 9
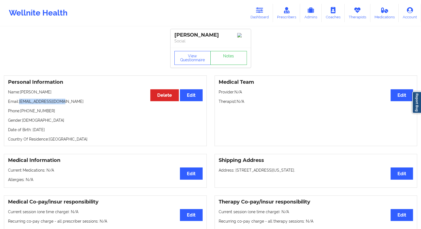
drag, startPoint x: 72, startPoint y: 99, endPoint x: 20, endPoint y: 102, distance: 52.4
click at [20, 102] on div "Personal Information Edit Delete Name: [PERSON_NAME] Email: [EMAIL_ADDRESS][DOM…" at bounding box center [105, 110] width 203 height 71
click at [45, 93] on p "Name: [PERSON_NAME]" at bounding box center [105, 92] width 195 height 6
drag, startPoint x: 53, startPoint y: 91, endPoint x: 20, endPoint y: 93, distance: 33.3
click at [20, 93] on p "Name: [PERSON_NAME]" at bounding box center [105, 92] width 195 height 6
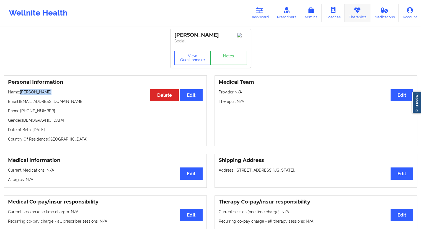
click at [354, 17] on link "Therapists" at bounding box center [358, 13] width 26 height 18
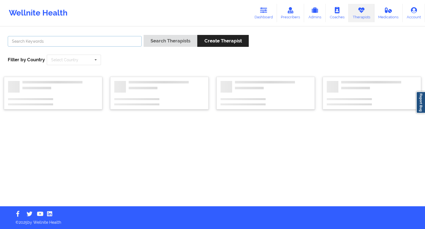
click at [48, 40] on input "text" at bounding box center [75, 41] width 134 height 11
paste input "[PERSON_NAME]"
type input "[PERSON_NAME]"
click at [161, 37] on button "Search Therapists" at bounding box center [171, 41] width 54 height 12
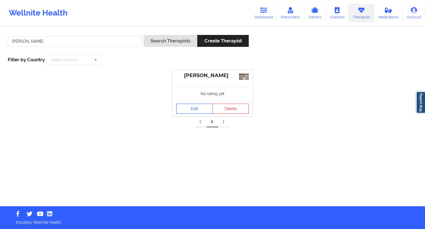
click at [184, 111] on link "Edit" at bounding box center [194, 109] width 37 height 10
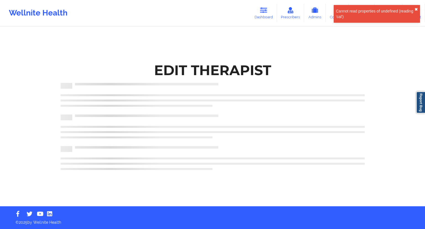
click at [415, 8] on button "✖︎" at bounding box center [416, 9] width 3 height 4
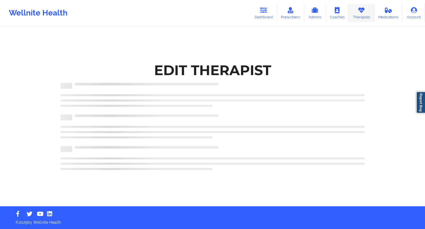
click at [358, 17] on link "Therapists" at bounding box center [362, 13] width 26 height 18
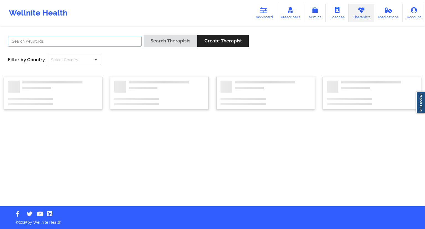
click at [56, 38] on input "text" at bounding box center [75, 41] width 134 height 11
paste input "[PERSON_NAME]"
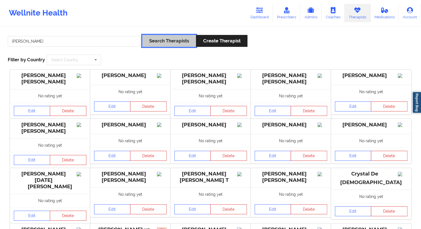
click at [158, 43] on button "Search Therapists" at bounding box center [169, 41] width 54 height 12
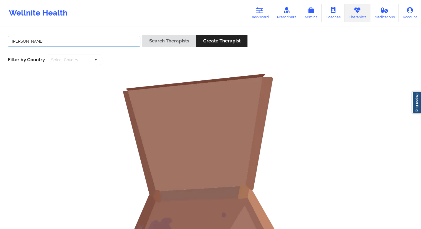
click at [9, 38] on input "[PERSON_NAME]" at bounding box center [74, 41] width 133 height 11
click at [44, 43] on input "[PERSON_NAME]" at bounding box center [74, 41] width 133 height 11
type input "[PERSON_NAME]"
click at [152, 37] on button "Search Therapists" at bounding box center [169, 41] width 54 height 12
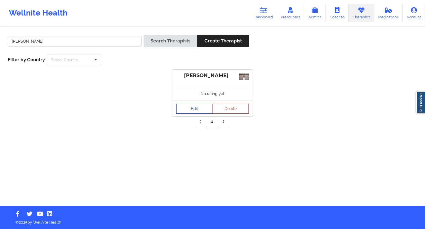
click at [195, 109] on link "Edit" at bounding box center [194, 109] width 37 height 10
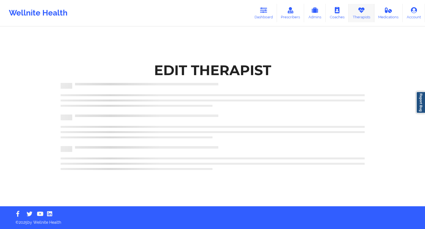
click at [359, 14] on link "Therapists" at bounding box center [362, 13] width 26 height 18
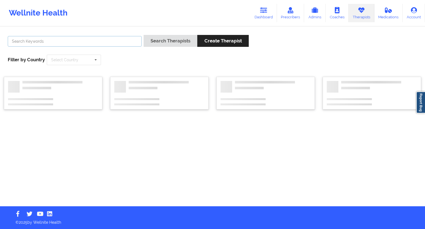
click at [25, 42] on input "text" at bounding box center [75, 41] width 134 height 11
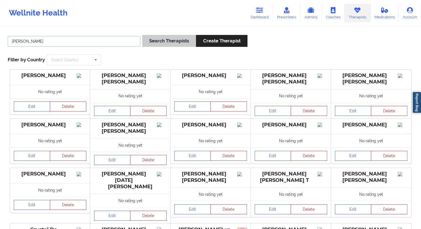
type input "[PERSON_NAME]"
click at [163, 38] on button "Search Therapists" at bounding box center [169, 41] width 54 height 12
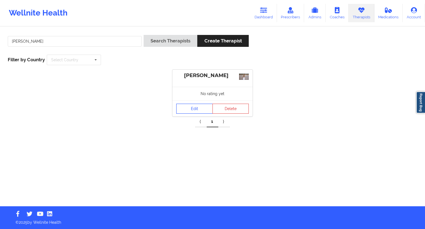
click at [192, 109] on link "Edit" at bounding box center [194, 109] width 37 height 10
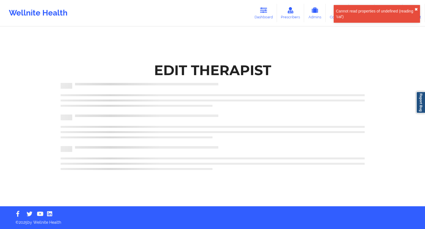
click at [416, 9] on button "✖︎" at bounding box center [416, 9] width 3 height 4
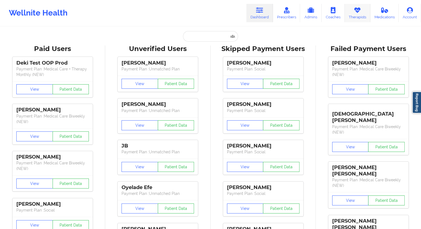
click at [354, 18] on link "Therapists" at bounding box center [358, 13] width 26 height 18
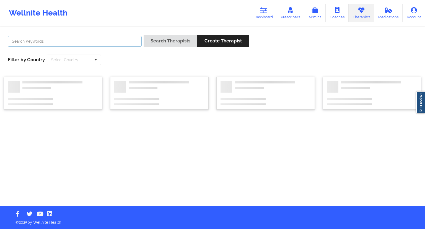
click at [99, 37] on input "text" at bounding box center [75, 41] width 134 height 11
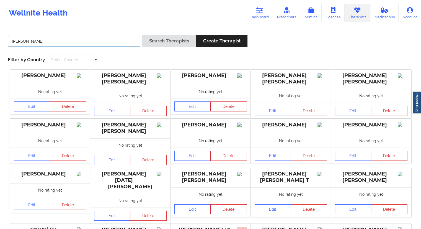
type input "[PERSON_NAME]"
click at [155, 35] on button "Search Therapists" at bounding box center [169, 41] width 54 height 12
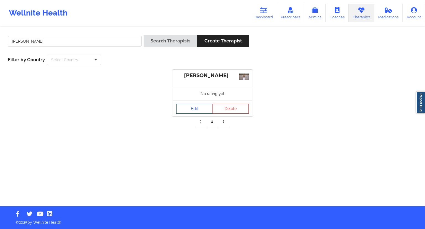
click at [196, 107] on link "Edit" at bounding box center [194, 109] width 37 height 10
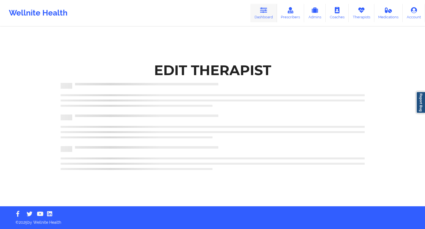
click at [264, 16] on link "Dashboard" at bounding box center [264, 13] width 27 height 18
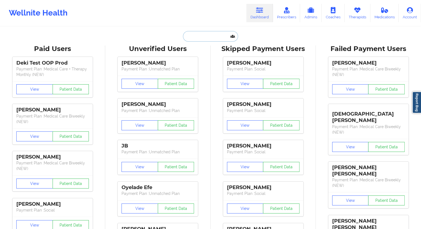
click at [194, 39] on input "text" at bounding box center [210, 36] width 55 height 11
paste input "sunny5643@aol.com"
type input "sunny5643@aol.com"
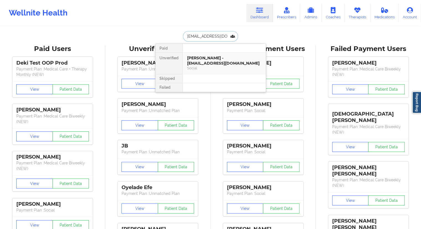
click at [201, 58] on div "Alyson Brown - sunny5643@aol.com" at bounding box center [224, 60] width 74 height 10
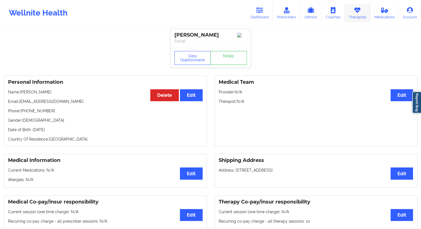
click at [352, 11] on link "Therapists" at bounding box center [358, 13] width 26 height 18
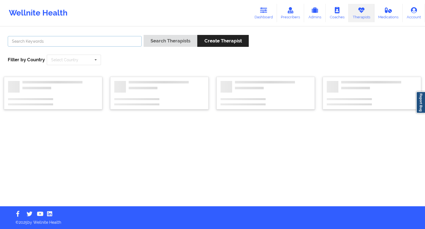
click at [117, 45] on input "text" at bounding box center [75, 41] width 134 height 11
paste input "[PERSON_NAME]"
click at [153, 45] on button "Search Therapists" at bounding box center [171, 41] width 54 height 12
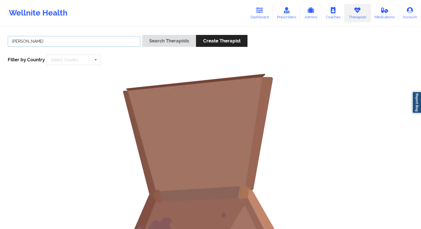
click at [12, 42] on input "[PERSON_NAME]" at bounding box center [74, 41] width 133 height 11
click at [29, 40] on input "Millar" at bounding box center [74, 41] width 133 height 11
type input "Millar"
click at [152, 41] on button "Search Therapists" at bounding box center [169, 41] width 54 height 12
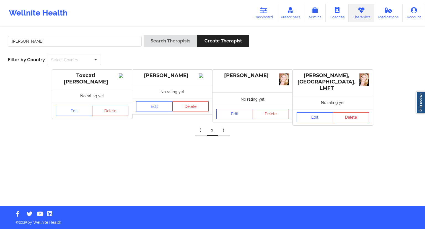
click at [312, 114] on link "Edit" at bounding box center [315, 117] width 37 height 10
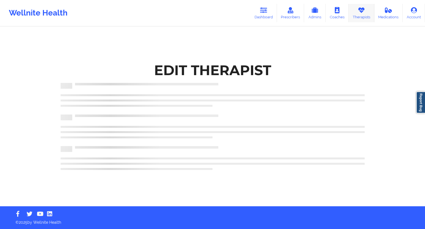
click at [358, 17] on link "Therapists" at bounding box center [362, 13] width 26 height 18
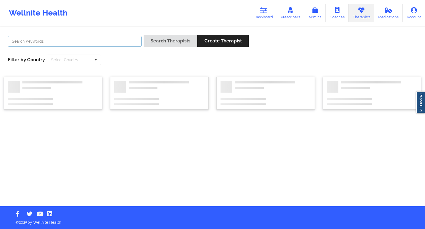
click at [80, 42] on input "text" at bounding box center [75, 41] width 134 height 11
paste input "[PERSON_NAME]"
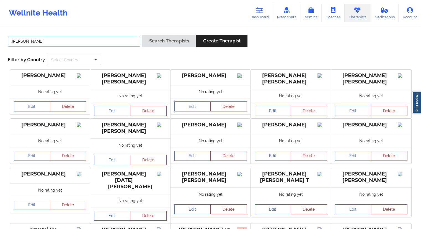
click at [89, 43] on input "[PERSON_NAME]" at bounding box center [74, 41] width 133 height 11
type input "Pollino"
click at [158, 42] on button "Search Therapists" at bounding box center [169, 41] width 54 height 12
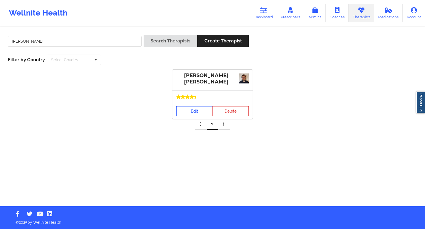
click at [196, 110] on link "Edit" at bounding box center [194, 111] width 37 height 10
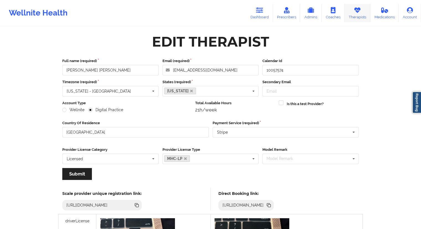
click at [351, 19] on link "Therapists" at bounding box center [358, 13] width 26 height 18
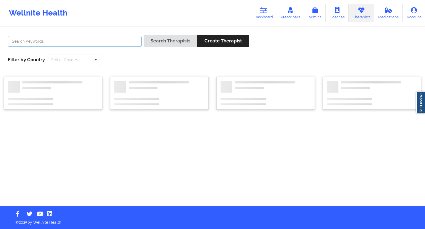
click at [80, 42] on input "text" at bounding box center [75, 41] width 134 height 11
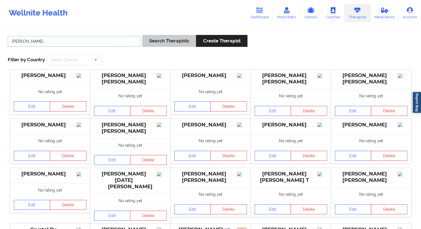
type input "Millar"
click at [157, 45] on button "Search Therapists" at bounding box center [169, 41] width 54 height 12
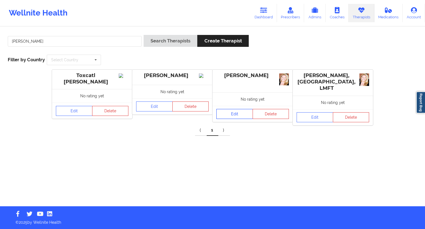
click at [229, 115] on link "Edit" at bounding box center [235, 114] width 37 height 10
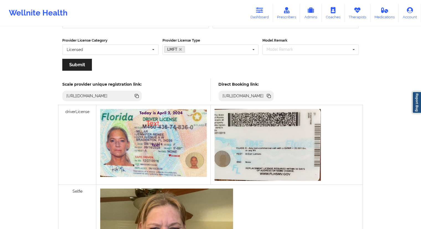
scroll to position [83, 0]
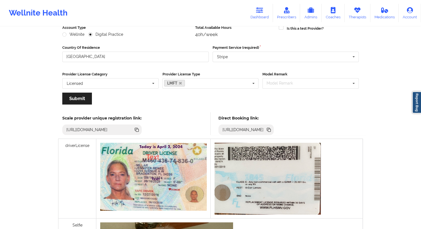
click at [270, 129] on icon at bounding box center [268, 129] width 3 height 3
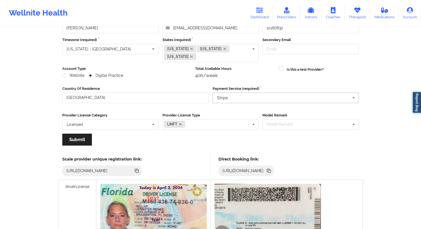
scroll to position [0, 0]
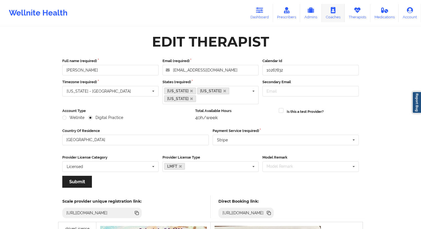
drag, startPoint x: 350, startPoint y: 16, endPoint x: 338, endPoint y: 17, distance: 11.9
click at [350, 16] on link "Therapists" at bounding box center [358, 13] width 26 height 18
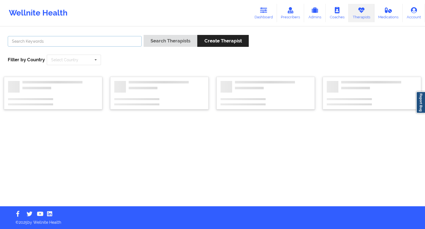
click at [92, 42] on input "text" at bounding box center [75, 41] width 134 height 11
type input "Millar"
click at [160, 45] on button "Search Therapists" at bounding box center [171, 41] width 54 height 12
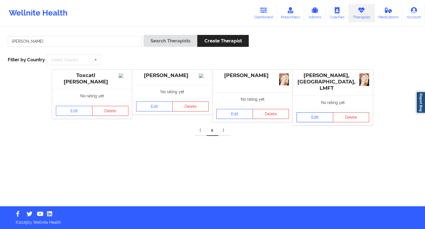
click at [312, 112] on link "Edit" at bounding box center [315, 117] width 37 height 10
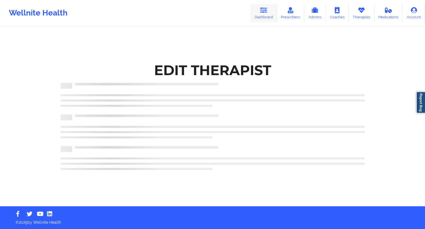
click at [260, 22] on link "Dashboard" at bounding box center [264, 13] width 27 height 18
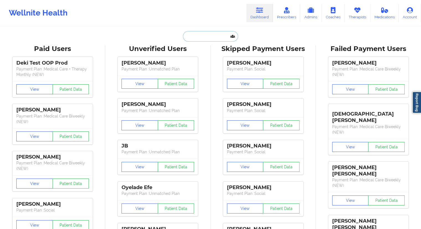
click at [203, 37] on input "text" at bounding box center [210, 36] width 55 height 11
paste input "Nikki C Carrera"
type input "Nikki C Carrera"
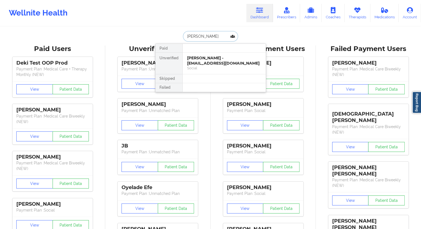
click at [210, 57] on div "Nikki C Carrera - nikkiclaire6@gmail.com" at bounding box center [224, 60] width 74 height 10
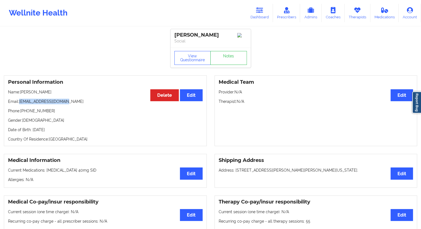
drag, startPoint x: 66, startPoint y: 101, endPoint x: 19, endPoint y: 102, distance: 46.3
click at [19, 102] on p "Email: nikkiclaire6@gmail.com" at bounding box center [105, 102] width 195 height 6
copy p "nikkiclaire6@gmail.com"
drag, startPoint x: 264, startPoint y: 16, endPoint x: 251, endPoint y: 23, distance: 15.0
click at [264, 16] on link "Dashboard" at bounding box center [260, 13] width 27 height 18
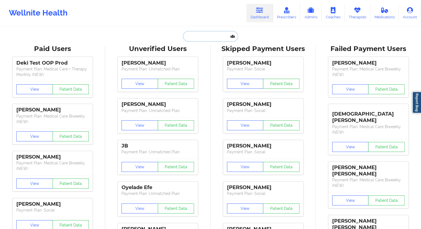
click at [185, 32] on input "text" at bounding box center [210, 36] width 55 height 11
paste input "(601) 968-2549"
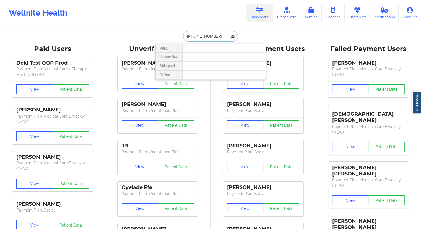
paste input "Will solins"
click at [187, 35] on input "Will solins" at bounding box center [210, 36] width 55 height 11
type input "solins"
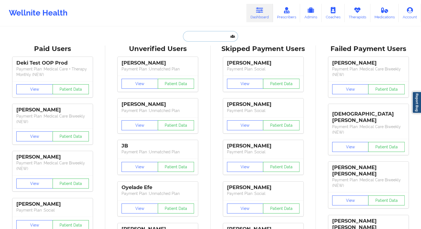
paste input "[PERSON_NAME]"
type input "[PERSON_NAME]"
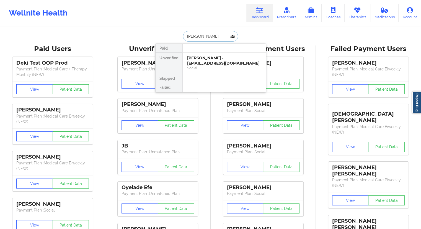
click at [204, 58] on div "[PERSON_NAME] - [EMAIL_ADDRESS][DOMAIN_NAME]" at bounding box center [224, 60] width 74 height 10
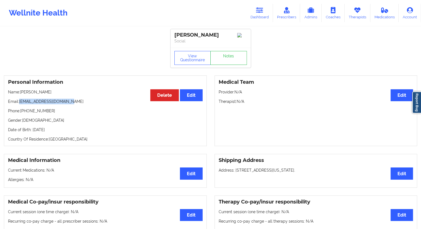
drag, startPoint x: 77, startPoint y: 104, endPoint x: 20, endPoint y: 102, distance: 57.1
click at [20, 102] on p "Email: ccalhounjr1988@gmail.com" at bounding box center [105, 102] width 195 height 6
copy p "[EMAIL_ADDRESS][DOMAIN_NAME]"
